Goal: Task Accomplishment & Management: Use online tool/utility

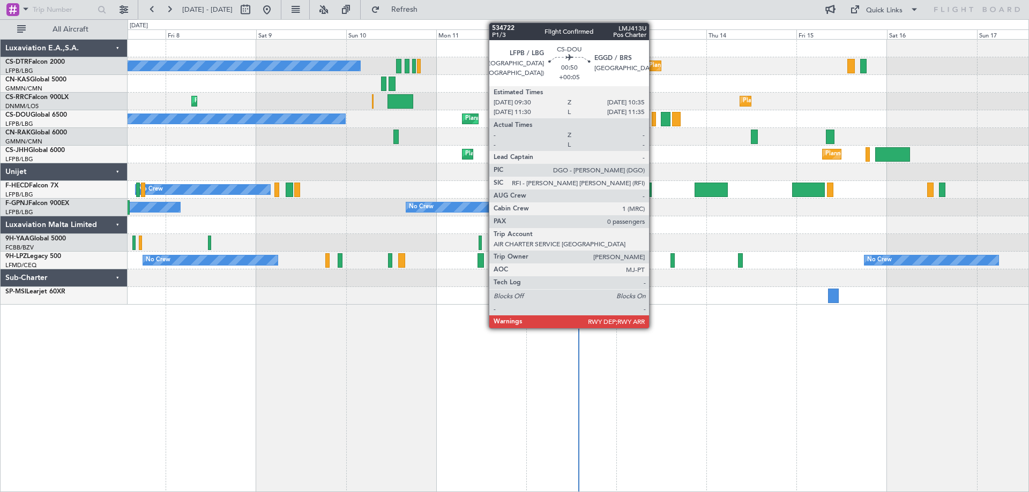
click at [654, 124] on div at bounding box center [654, 119] width 4 height 14
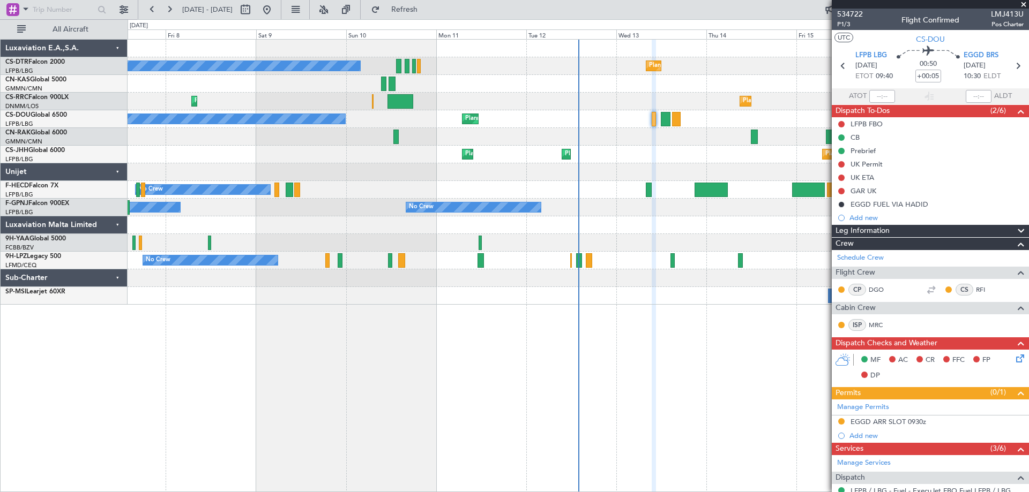
scroll to position [107, 0]
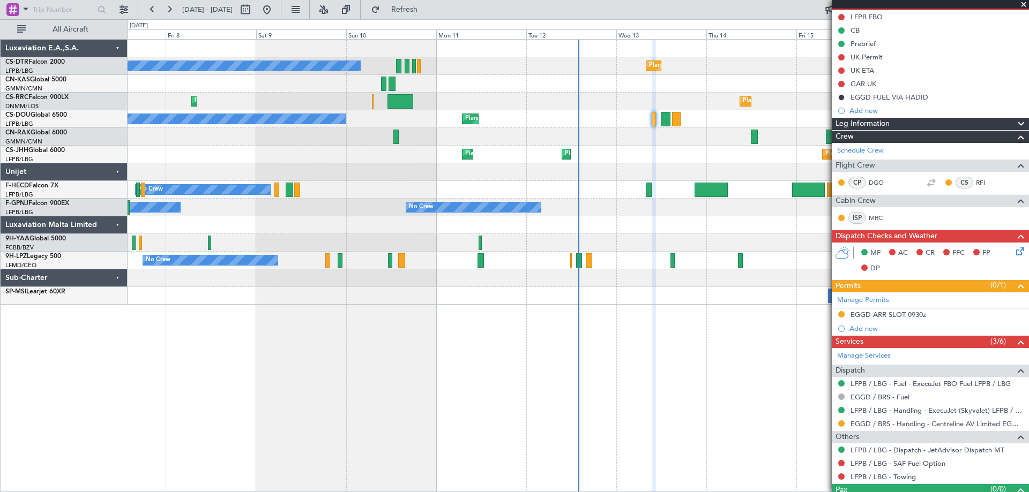
click at [1021, 3] on span at bounding box center [1023, 5] width 11 height 10
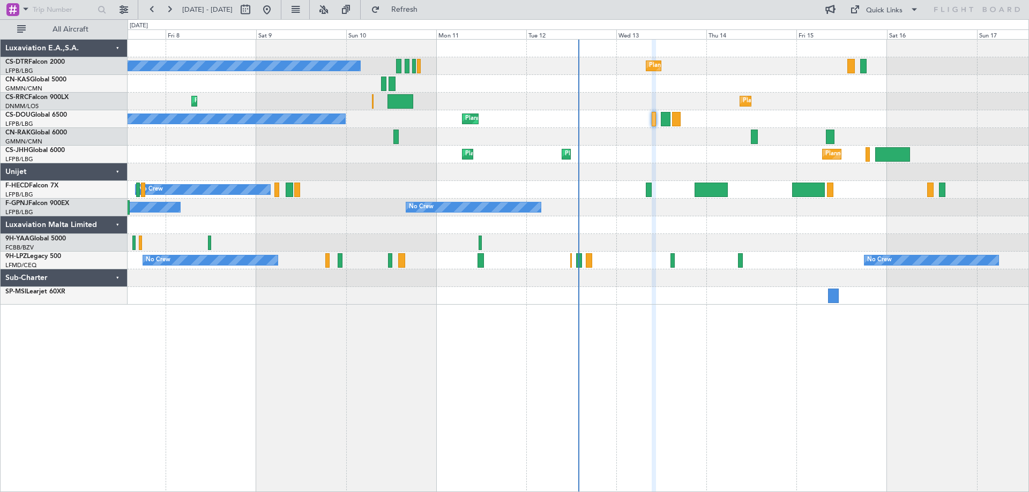
scroll to position [0, 0]
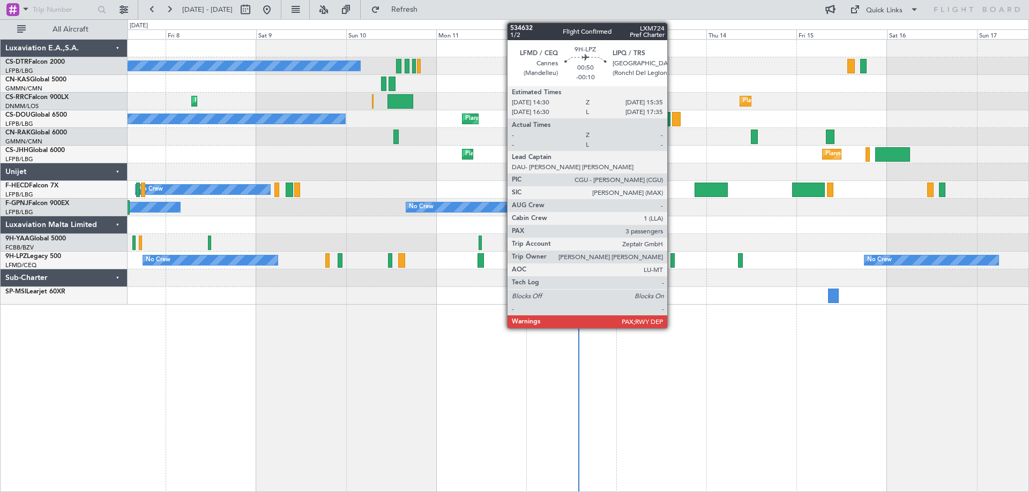
click at [672, 264] on div at bounding box center [672, 260] width 4 height 14
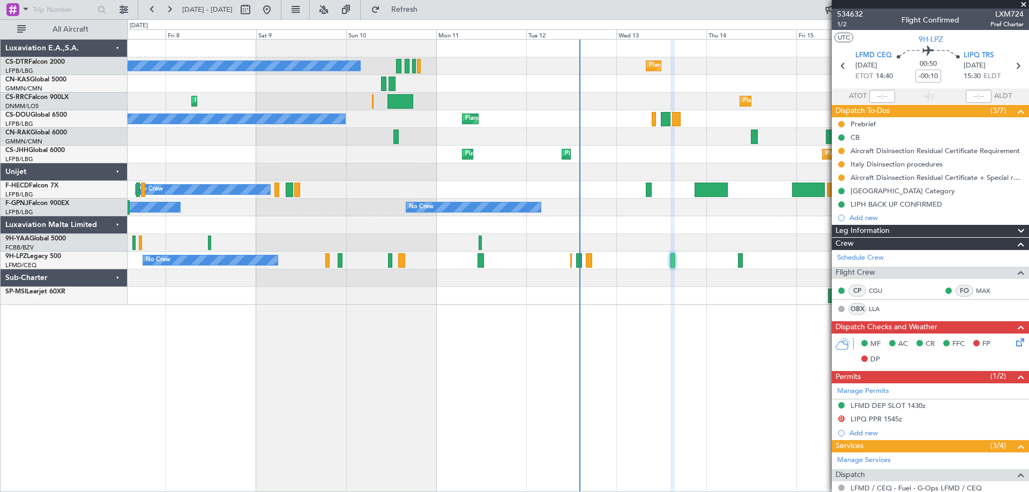
click at [1022, 2] on span at bounding box center [1023, 5] width 11 height 10
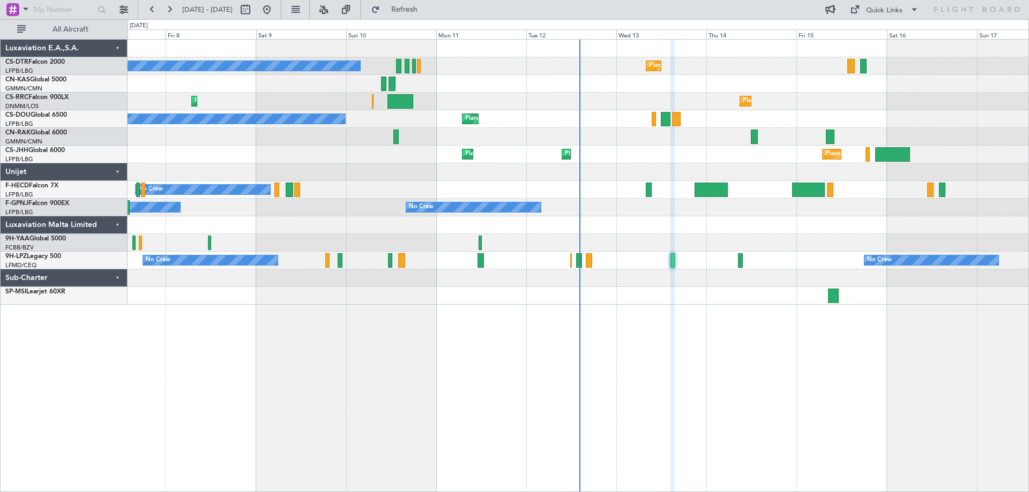
type input "0"
click at [912, 6] on span at bounding box center [914, 9] width 13 height 13
click at [871, 34] on button "Trip Builder" at bounding box center [884, 36] width 80 height 26
click at [917, 12] on span at bounding box center [914, 9] width 13 height 13
click at [898, 34] on button "Trip Builder" at bounding box center [884, 36] width 80 height 26
